Goal: Task Accomplishment & Management: Manage account settings

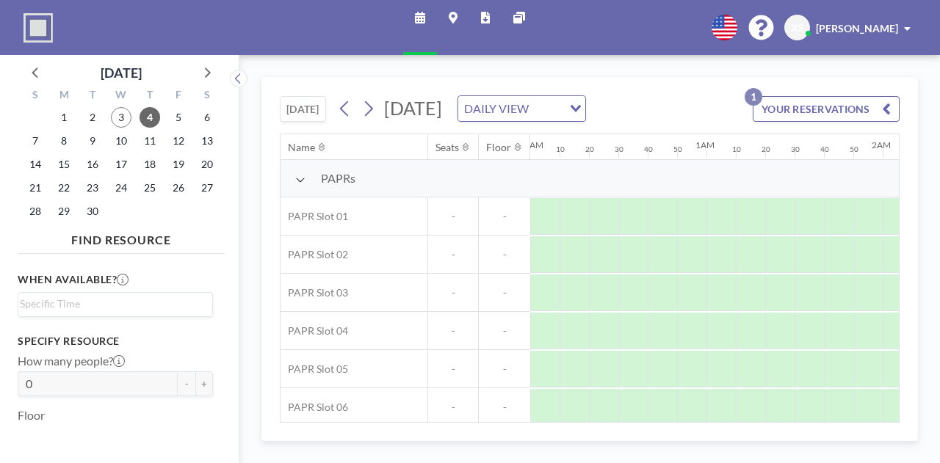
scroll to position [29, 1668]
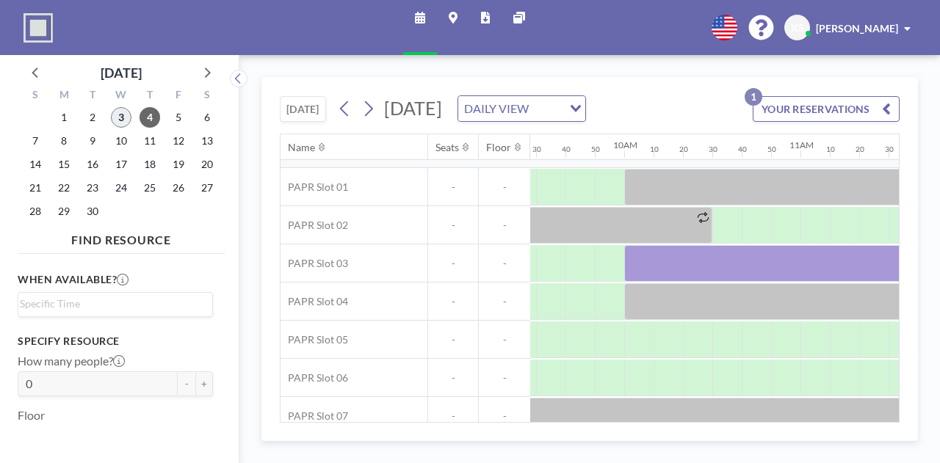
click at [117, 119] on span "3" at bounding box center [121, 117] width 21 height 21
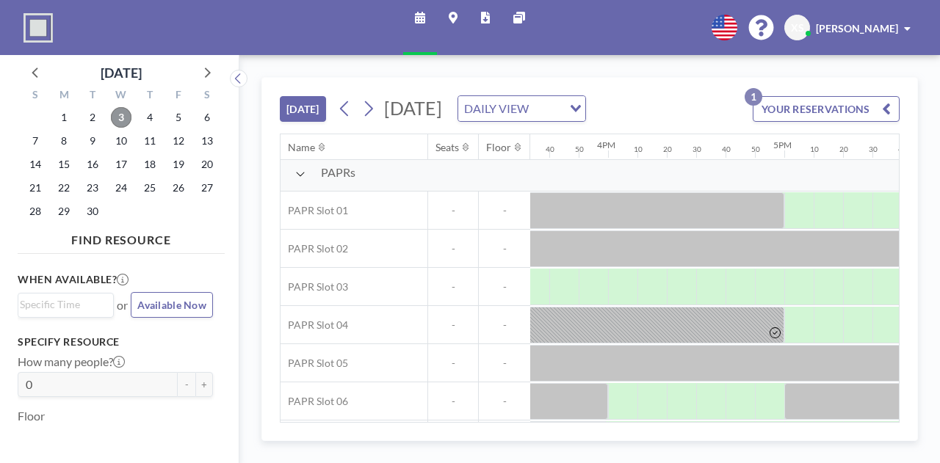
scroll to position [0, 2741]
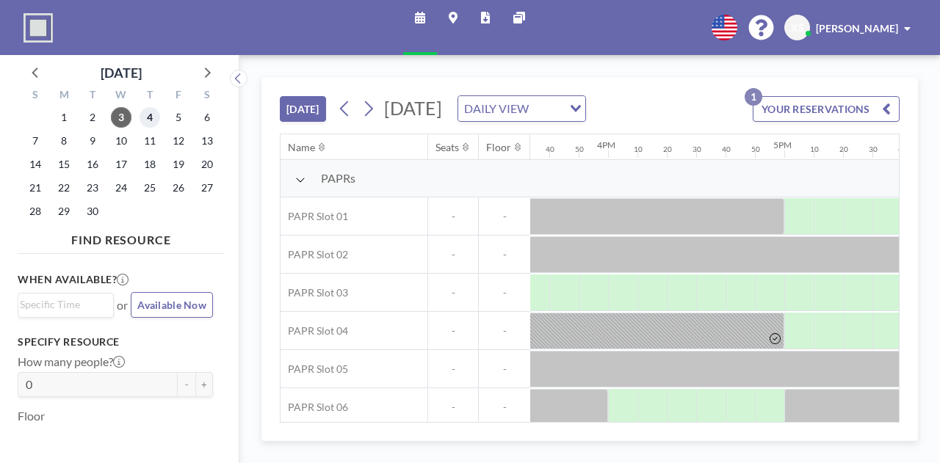
click at [151, 110] on span "4" at bounding box center [149, 117] width 21 height 21
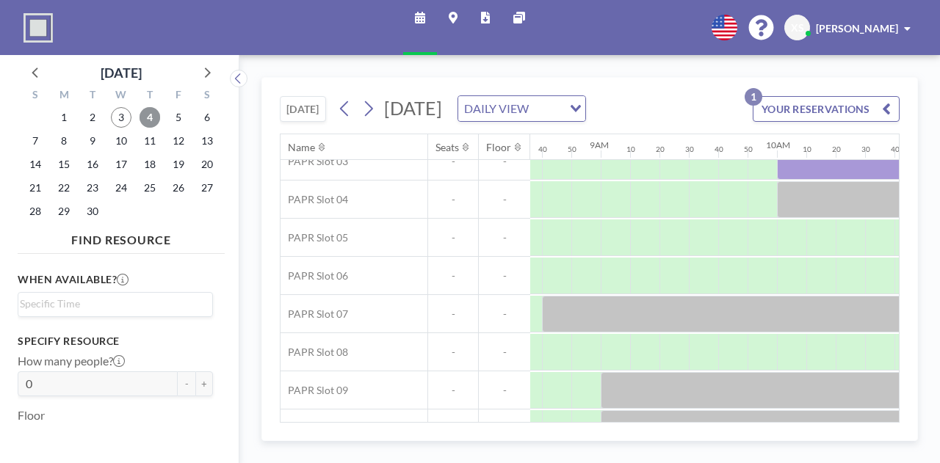
scroll to position [132, 1515]
click at [116, 107] on div "3" at bounding box center [121, 117] width 29 height 23
click at [117, 113] on span "3" at bounding box center [121, 117] width 21 height 21
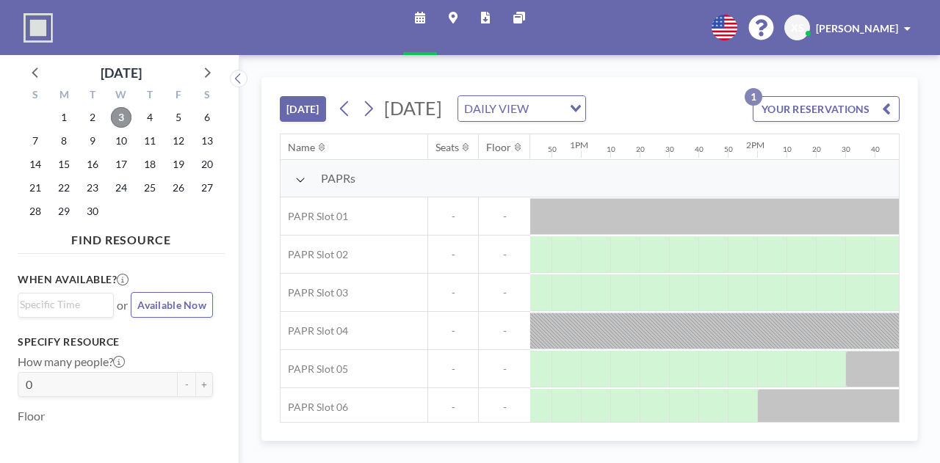
scroll to position [0, 2239]
click at [151, 111] on span "4" at bounding box center [149, 117] width 21 height 21
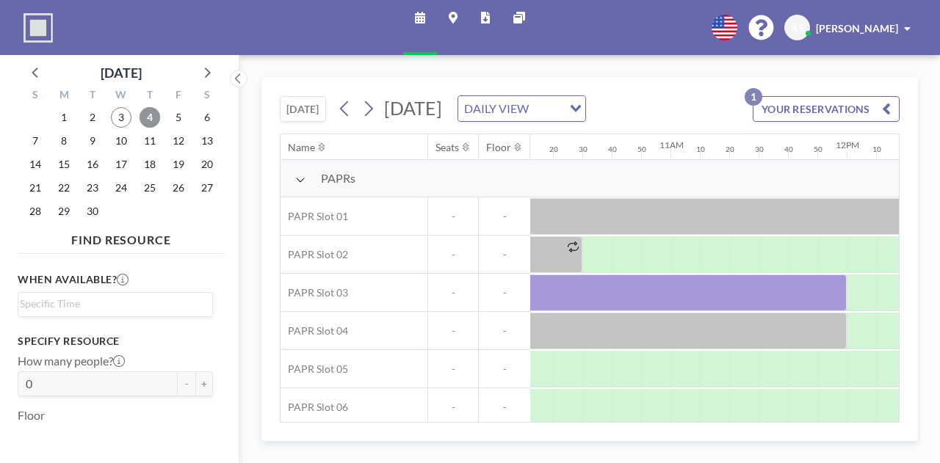
scroll to position [0, 1799]
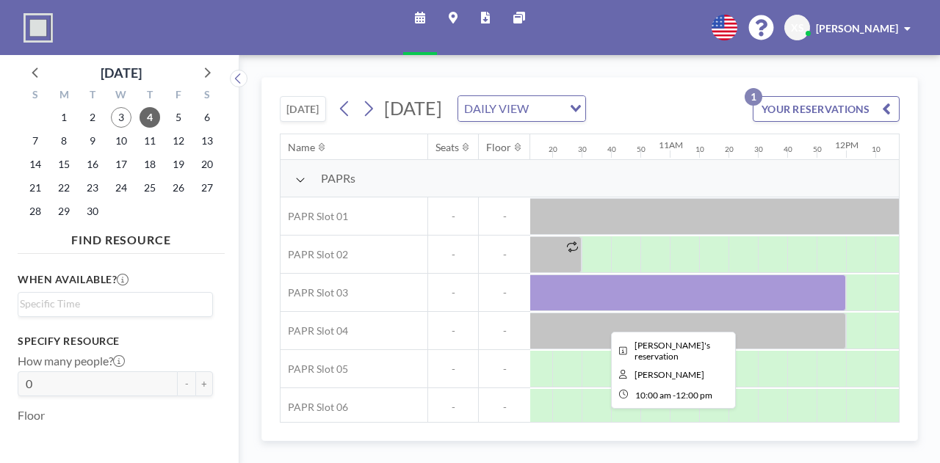
click at [758, 302] on div at bounding box center [669, 293] width 352 height 37
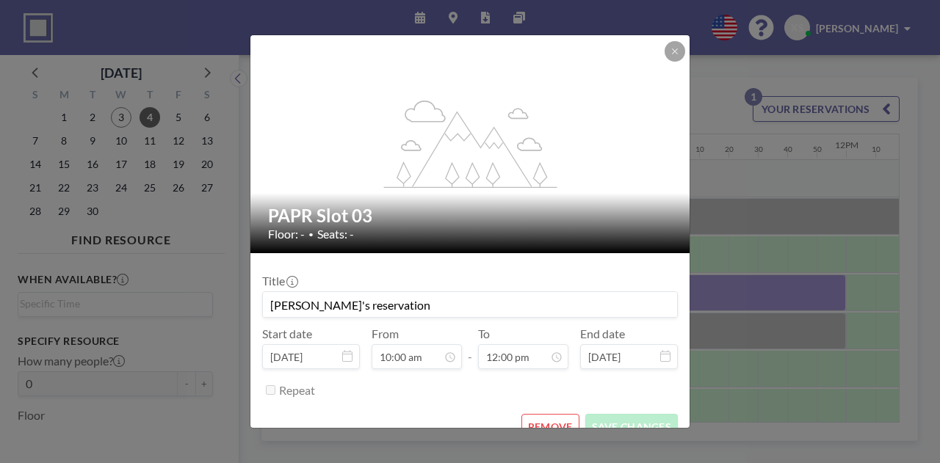
click at [550, 415] on button "REMOVE" at bounding box center [550, 427] width 58 height 26
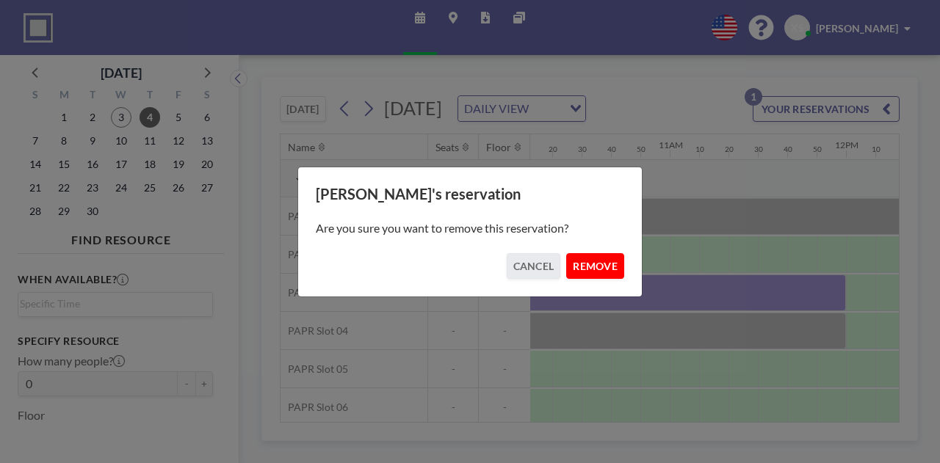
click at [581, 261] on button "REMOVE" at bounding box center [595, 266] width 58 height 26
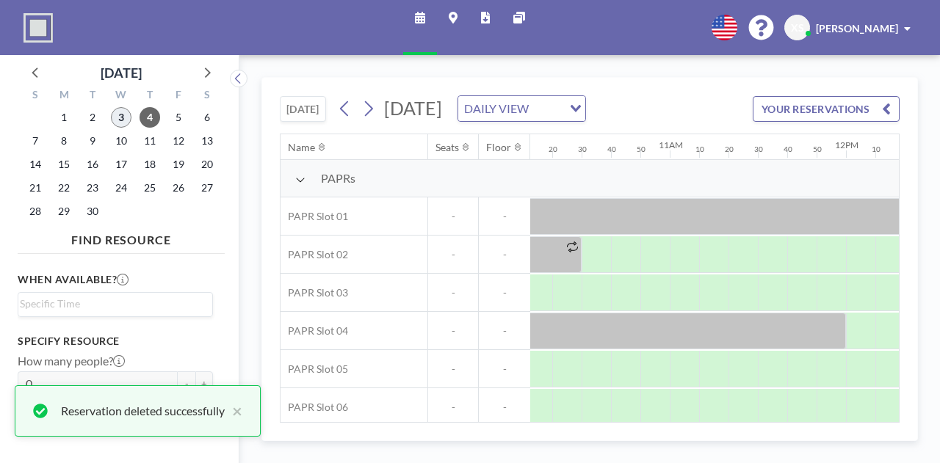
click at [120, 117] on span "3" at bounding box center [121, 117] width 21 height 21
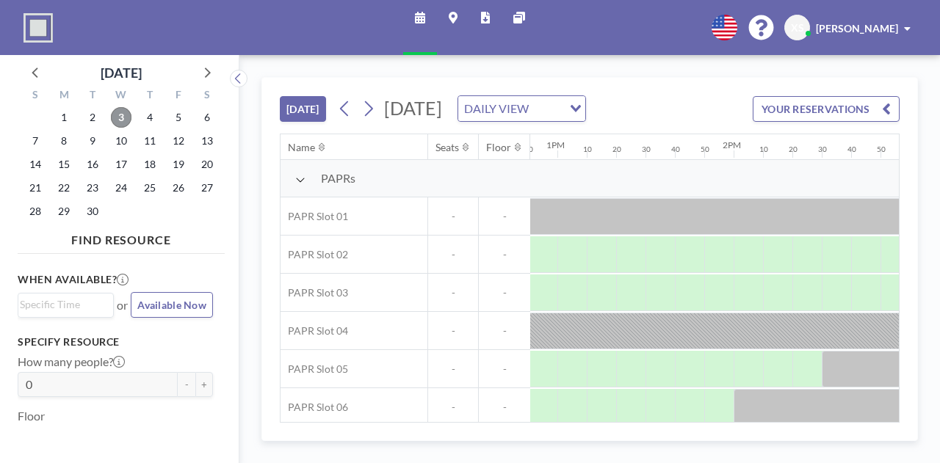
scroll to position [0, 2255]
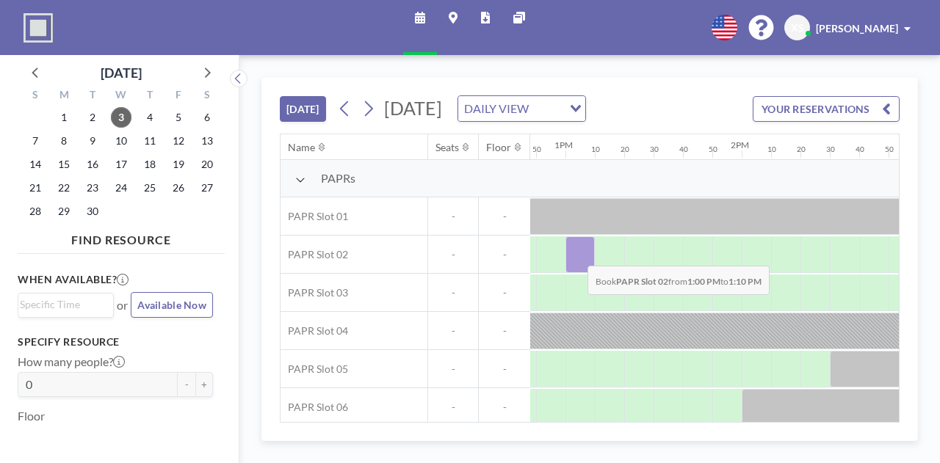
click at [576, 273] on div at bounding box center [579, 254] width 29 height 37
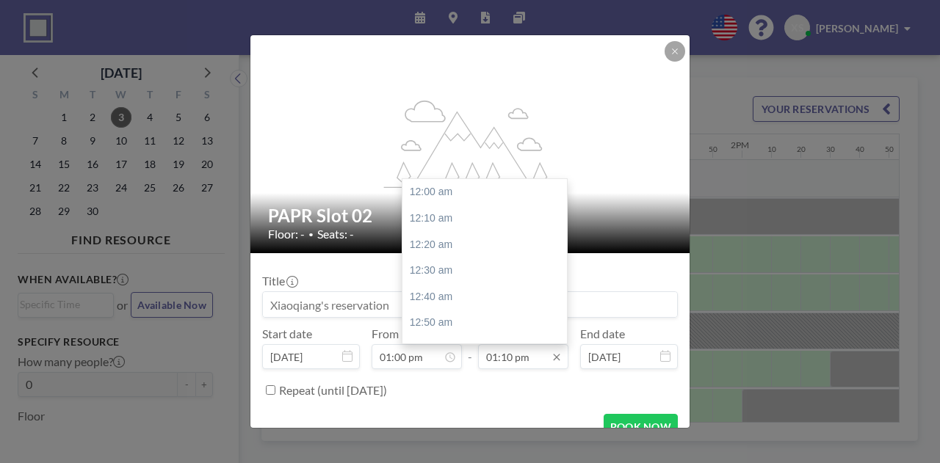
scroll to position [2064, 0]
click at [517, 364] on input "01:10 pm" at bounding box center [523, 356] width 90 height 25
click at [483, 291] on div "03:00 pm" at bounding box center [488, 304] width 172 height 26
type input "03:00 pm"
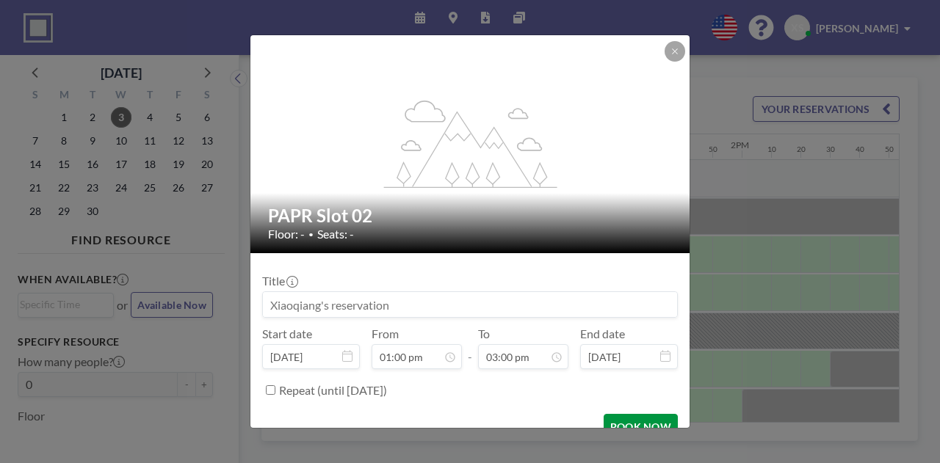
click at [640, 421] on button "BOOK NOW" at bounding box center [640, 427] width 74 height 26
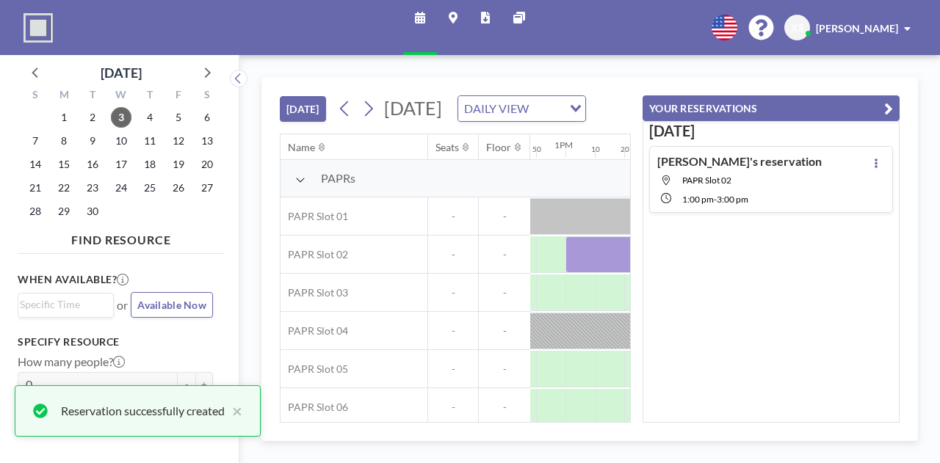
click at [885, 113] on icon "button" at bounding box center [888, 109] width 9 height 18
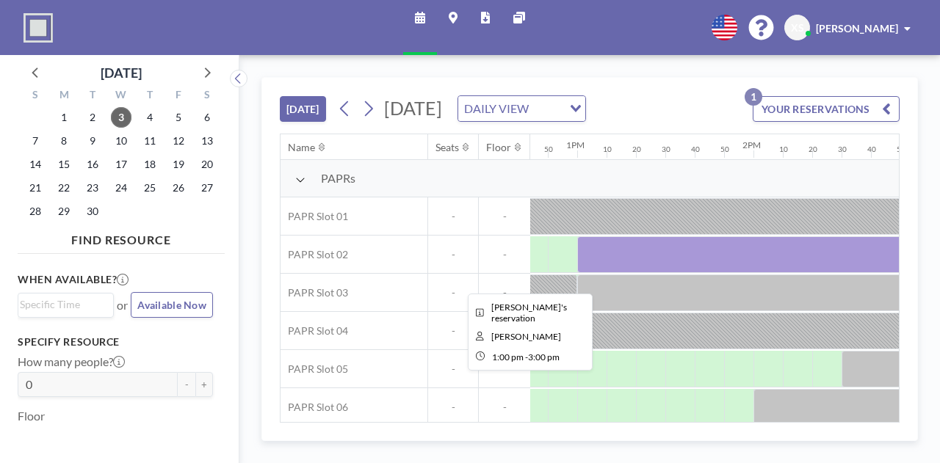
scroll to position [0, 2243]
